Goal: Check status: Check status

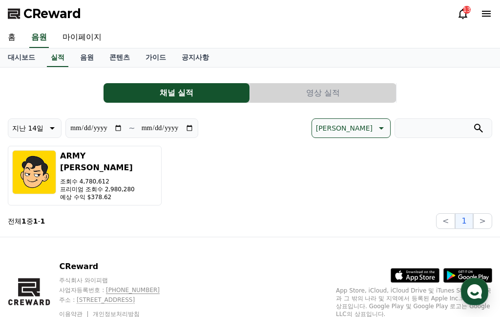
click at [80, 58] on link "음원" at bounding box center [86, 57] width 29 height 19
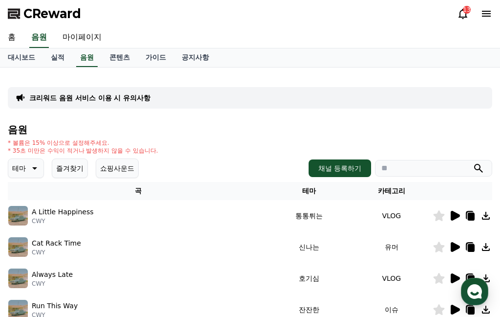
click at [17, 54] on link "대시보드" at bounding box center [21, 57] width 43 height 19
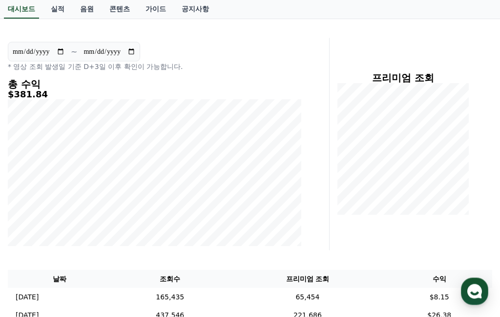
scroll to position [80, 0]
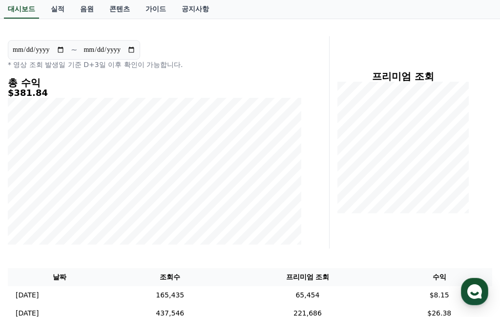
click at [42, 286] on td "[DATE] 10/07" at bounding box center [60, 295] width 104 height 18
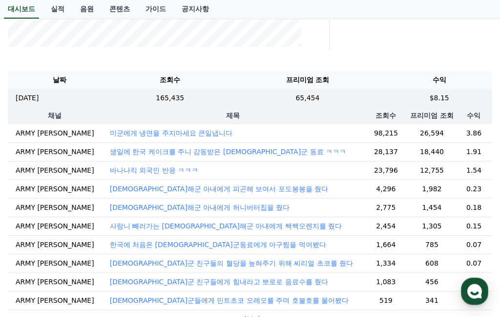
scroll to position [278, 0]
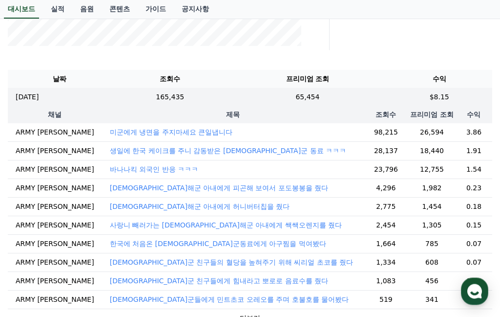
click at [36, 95] on p "[DATE]" at bounding box center [27, 97] width 23 height 10
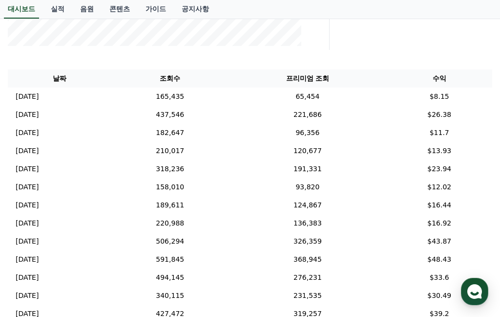
click at [34, 110] on p "[DATE]" at bounding box center [27, 114] width 23 height 10
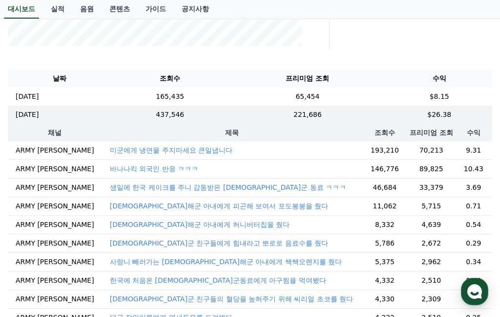
scroll to position [0, 0]
click at [31, 110] on p "[DATE]" at bounding box center [27, 114] width 23 height 10
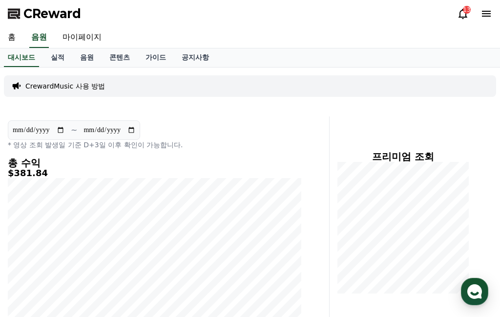
click at [57, 60] on link "실적" at bounding box center [57, 57] width 29 height 19
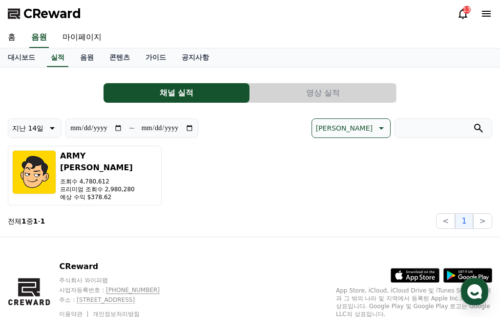
click at [80, 39] on link "마이페이지" at bounding box center [82, 37] width 55 height 21
select select "**********"
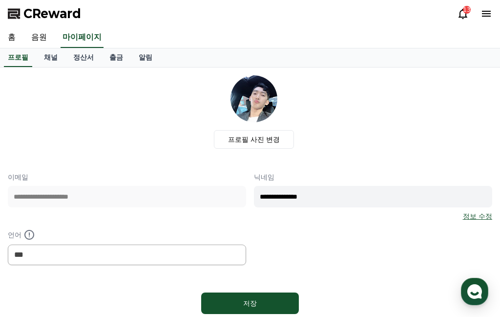
click at [75, 50] on link "정산서" at bounding box center [83, 57] width 36 height 19
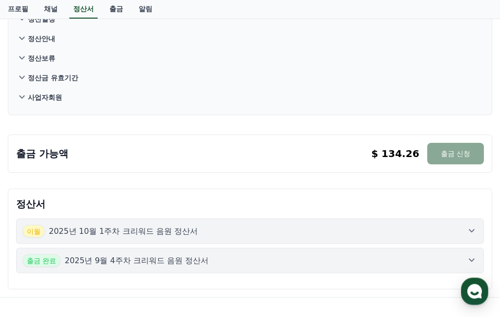
scroll to position [89, 0]
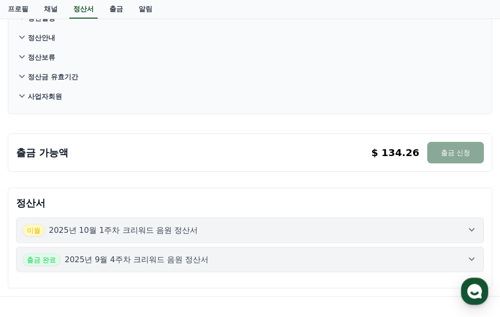
click at [469, 216] on div "[DATE]년 10월 1주차 크리워드 음원 정산서 출금 완료 2025년 9월 4주차 크리워드 음원 정산서" at bounding box center [250, 245] width 468 height 70
click at [452, 220] on button "[DATE]년 10월 1주차 크리워드 음원 정산서" at bounding box center [250, 229] width 468 height 25
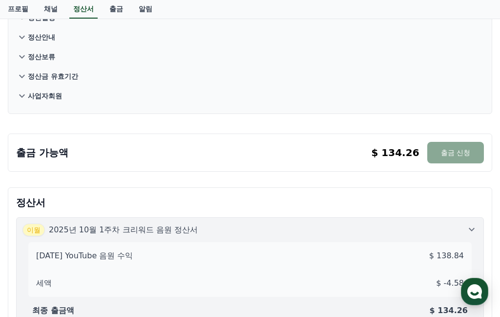
scroll to position [0, 0]
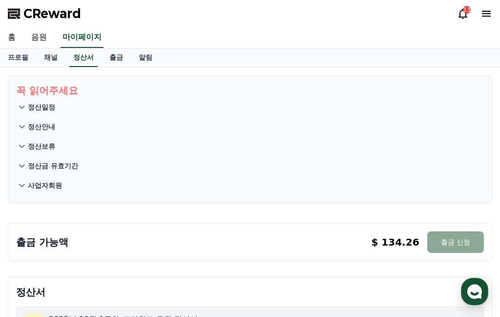
click at [39, 34] on link "음원" at bounding box center [38, 37] width 31 height 21
